Goal: Task Accomplishment & Management: Complete application form

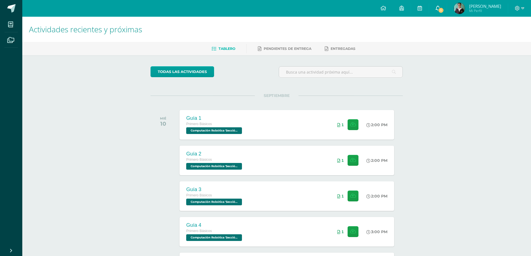
click at [445, 9] on link "1" at bounding box center [438, 8] width 18 height 17
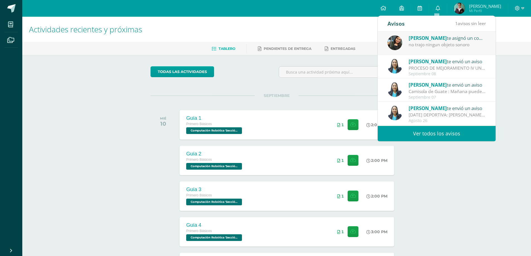
click at [436, 49] on div "[PERSON_NAME] te asignó un comentario en 'Objetos sonoros' para 'Educación Artí…" at bounding box center [437, 43] width 118 height 23
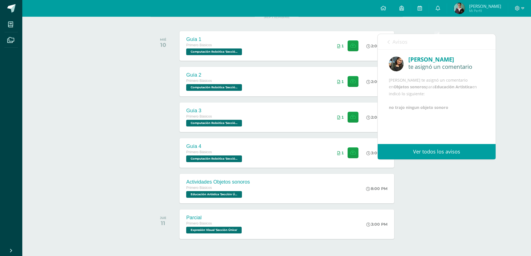
scroll to position [69, 0]
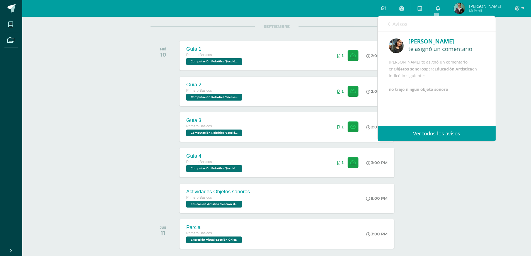
click at [396, 22] on span "Avisos" at bounding box center [400, 24] width 15 height 7
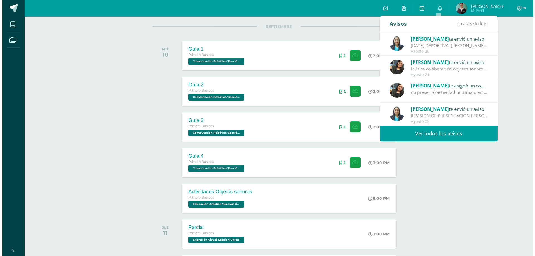
scroll to position [84, 0]
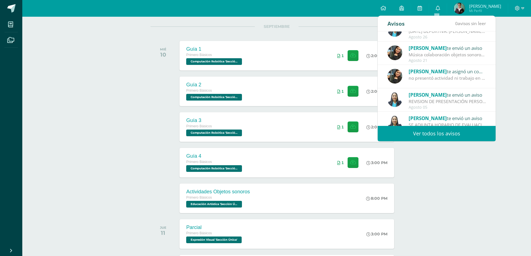
click at [260, 29] on span "SEPTIEMBRE" at bounding box center [277, 26] width 44 height 5
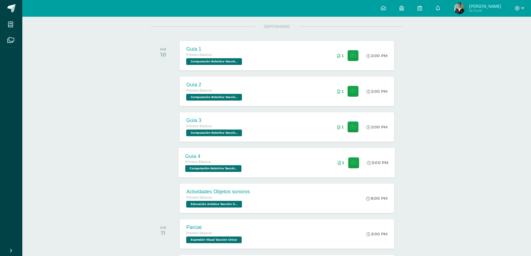
click at [295, 153] on div "Guía 4 Primero Básicos Computación Robótica 'Sección Única' 3:00 PM 1 Guía 4" at bounding box center [287, 163] width 217 height 30
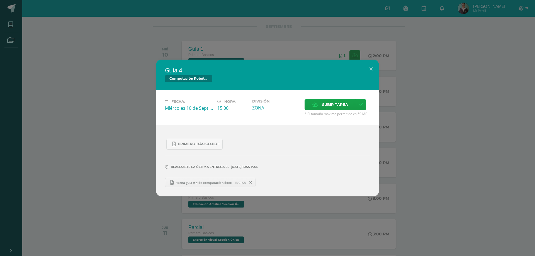
click at [249, 182] on span at bounding box center [250, 183] width 9 height 6
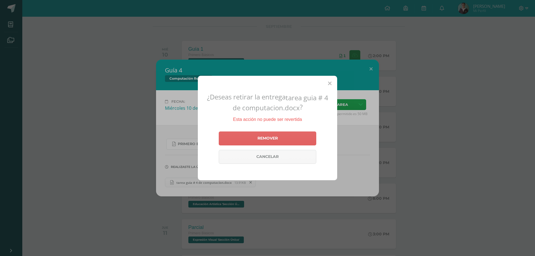
click at [330, 81] on icon at bounding box center [330, 84] width 4 height 6
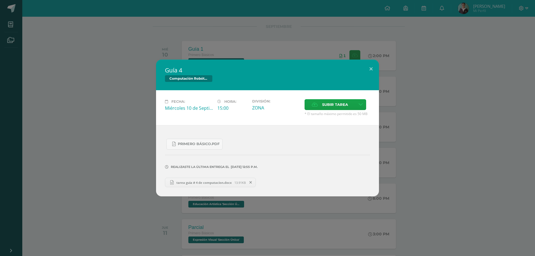
click at [231, 181] on span "tarea guia # 4 de computacion.docx" at bounding box center [204, 183] width 61 height 4
click at [217, 141] on link "PRIMERO básico.pdf" at bounding box center [194, 144] width 56 height 11
click at [369, 70] on button at bounding box center [371, 69] width 16 height 19
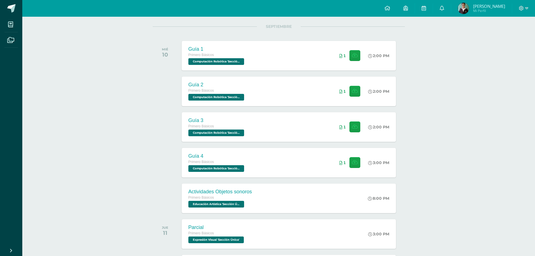
click at [303, 47] on div "Guía 4 Computación Robótica Fecha: [DATE] Hora: 15:00 División: Subir tarea" at bounding box center [267, 128] width 535 height 256
click at [280, 52] on div "Guía 1 Primero Básicos Computación Robótica 'Sección Única' 2:00 PM 1 Guía 1" at bounding box center [287, 56] width 217 height 30
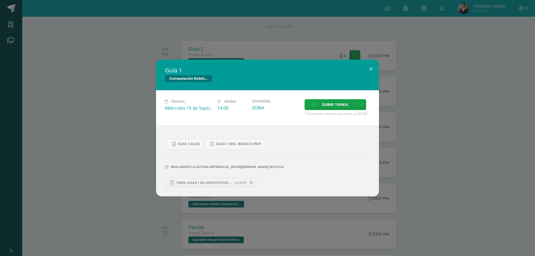
click at [193, 178] on link "TAREA GUIA# 1 DE COMPUTACION [PERSON_NAME].pdf 62.99KB" at bounding box center [210, 182] width 91 height 9
click at [220, 143] on span "Guía 1 1ro. Básico.pdf" at bounding box center [238, 144] width 45 height 4
click at [372, 71] on button at bounding box center [371, 69] width 16 height 19
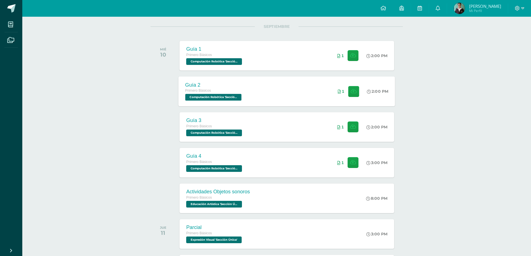
click at [257, 100] on div "Guía 2 Primero Básicos Computación Robótica 'Sección Única' 2:00 PM 1 Guía 2" at bounding box center [287, 91] width 217 height 30
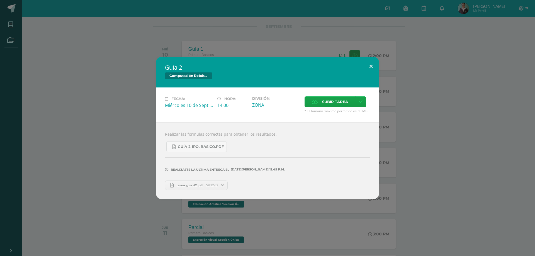
drag, startPoint x: 370, startPoint y: 69, endPoint x: 268, endPoint y: 52, distance: 103.9
click at [370, 69] on button at bounding box center [371, 66] width 16 height 19
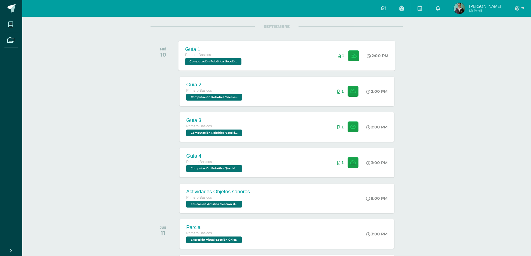
click at [216, 62] on span "Computación Robótica 'Sección Única'" at bounding box center [213, 61] width 56 height 7
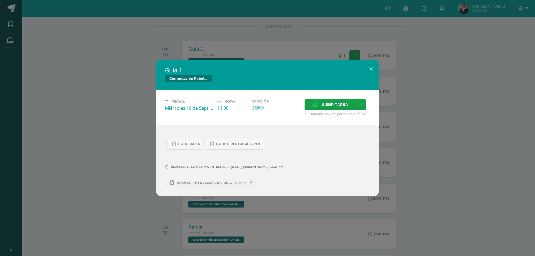
click at [208, 181] on span "TAREA GUIA# 1 DE COMPUTACION [PERSON_NAME].pdf" at bounding box center [204, 183] width 61 height 4
click at [322, 108] on label "Subir tarea" at bounding box center [330, 104] width 51 height 11
click at [0, 0] on input "Subir tarea" at bounding box center [0, 0] width 0 height 0
click at [189, 138] on div "Guía 1.xlsx Guía 1 1ro. Básico.pdf" at bounding box center [267, 141] width 205 height 15
click at [187, 142] on span "Guía 1.xlsx" at bounding box center [189, 144] width 22 height 4
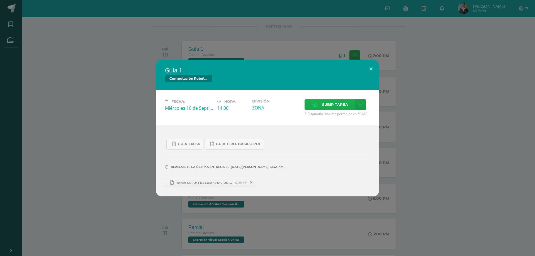
click at [337, 102] on span "Subir tarea" at bounding box center [335, 105] width 26 height 10
click at [0, 0] on input "Subir tarea" at bounding box center [0, 0] width 0 height 0
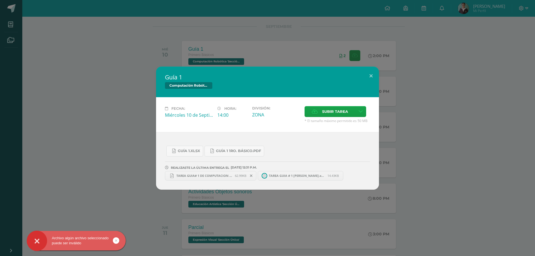
click at [254, 176] on span at bounding box center [251, 176] width 9 height 6
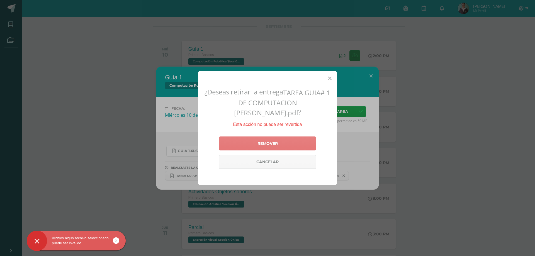
click at [257, 139] on link "Remover" at bounding box center [268, 144] width 98 height 14
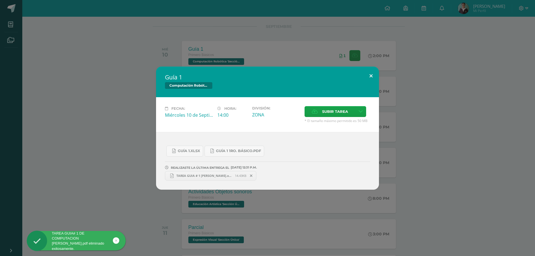
click at [372, 77] on button at bounding box center [371, 76] width 16 height 19
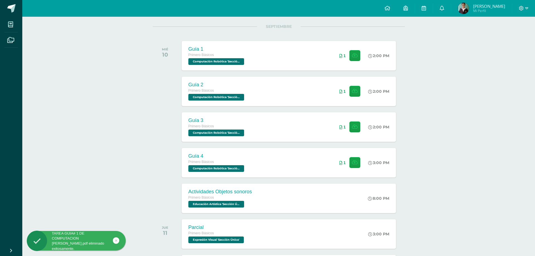
click at [283, 90] on div "Computación Robótica" at bounding box center [267, 90] width 185 height 7
click at [214, 89] on div "Primero Básicos" at bounding box center [214, 91] width 58 height 6
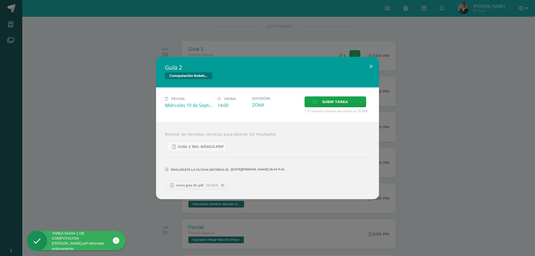
click at [204, 187] on span "tarea guia #2 .pdf" at bounding box center [190, 185] width 33 height 4
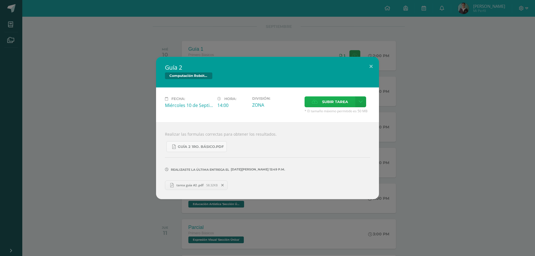
click at [337, 103] on span "Subir tarea" at bounding box center [335, 102] width 26 height 10
click at [0, 0] on input "Subir tarea" at bounding box center [0, 0] width 0 height 0
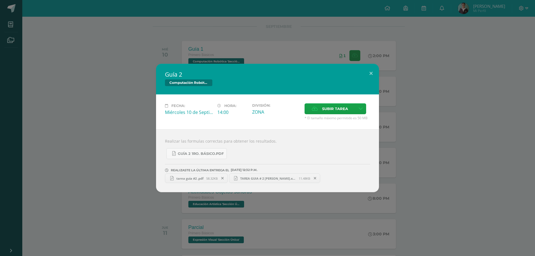
click at [222, 176] on span at bounding box center [222, 178] width 9 height 6
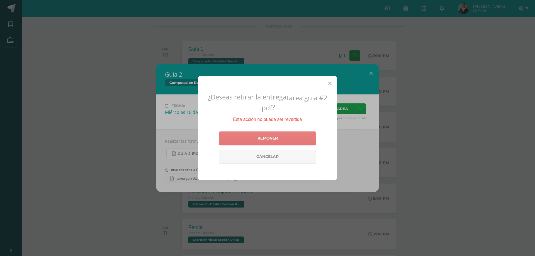
click at [227, 138] on link "Remover" at bounding box center [268, 139] width 98 height 14
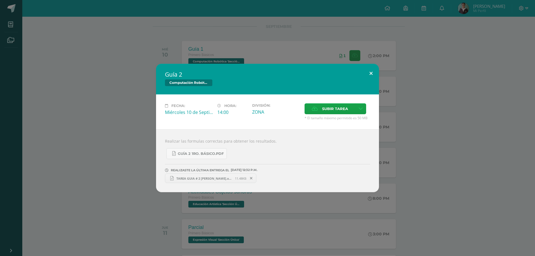
click at [373, 71] on button at bounding box center [371, 73] width 16 height 19
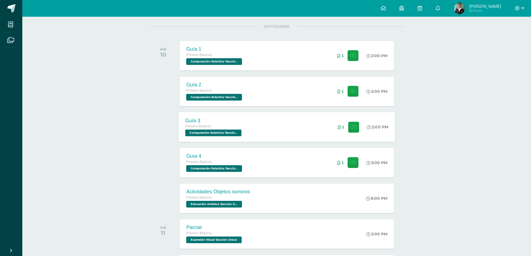
click at [246, 124] on div "Guía 3 Primero Básicos Computación Robótica 'Sección Única'" at bounding box center [214, 127] width 71 height 30
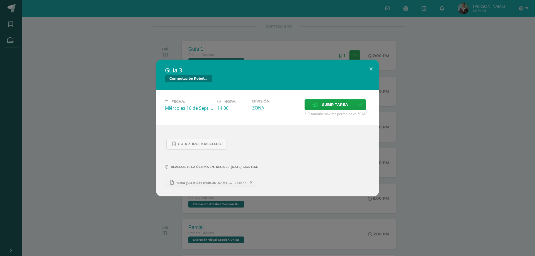
click at [203, 184] on span "tarea guia # 3 de [PERSON_NAME].pdf" at bounding box center [204, 183] width 61 height 4
click at [203, 145] on span "Guía 3 1ro. Básico.pdf" at bounding box center [201, 144] width 46 height 4
click at [204, 182] on span "tarea guia # 3 de [PERSON_NAME].pdf" at bounding box center [204, 183] width 61 height 4
click at [364, 67] on button at bounding box center [371, 69] width 16 height 19
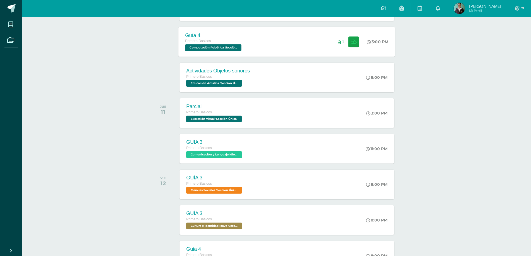
scroll to position [153, 0]
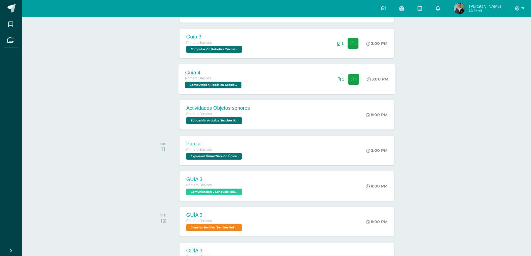
click at [251, 67] on div "Guía 4 Primero Básicos Computación Robótica 'Sección Única' 3:00 PM 1 Guía 4" at bounding box center [287, 79] width 217 height 30
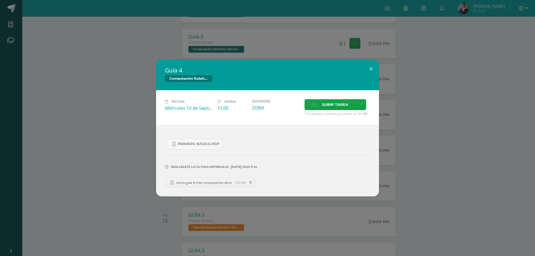
click at [254, 183] on span at bounding box center [250, 183] width 9 height 6
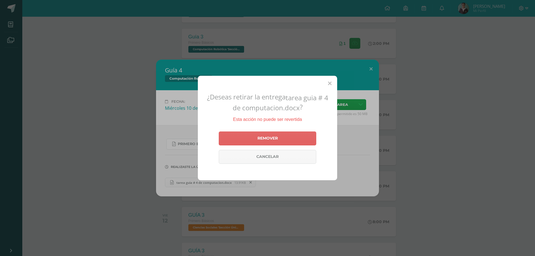
click at [252, 147] on div "Remover Cancelar" at bounding box center [268, 147] width 98 height 37
click at [252, 136] on link "Remover" at bounding box center [268, 139] width 98 height 14
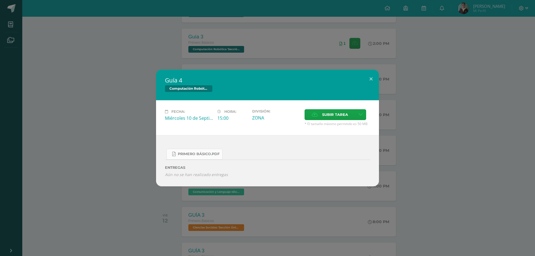
click at [205, 155] on span "PRIMERO básico.pdf" at bounding box center [199, 154] width 42 height 4
click at [323, 112] on span "Subir tarea" at bounding box center [335, 115] width 26 height 10
click at [0, 0] on input "Subir tarea" at bounding box center [0, 0] width 0 height 0
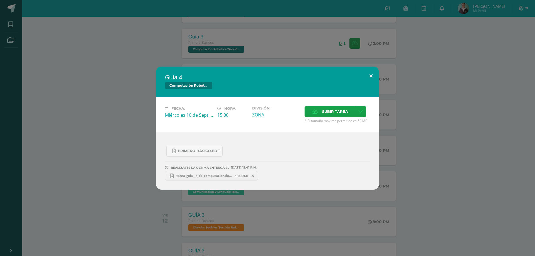
click at [373, 80] on button at bounding box center [371, 76] width 16 height 19
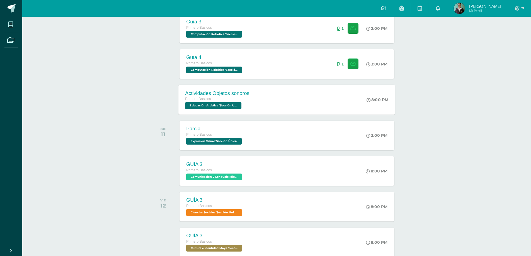
scroll to position [181, 0]
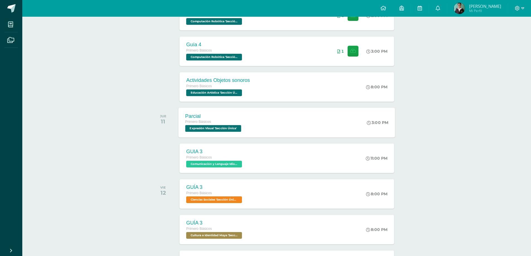
click at [258, 126] on div "Parcial Primero Básicos Expresión Visual 'Sección Única' 3:00 PM Parcial Expres…" at bounding box center [287, 123] width 217 height 30
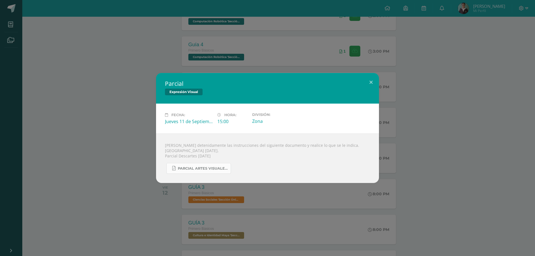
click at [193, 166] on link "PARCIAL ARTES VISUALES. IV BIM.docx.pdf" at bounding box center [198, 168] width 65 height 11
click at [493, 49] on div "Parcial Expresión Visual Fecha: [DATE] Hora: 15:00 División: Zona" at bounding box center [267, 128] width 535 height 256
